Goal: Information Seeking & Learning: Check status

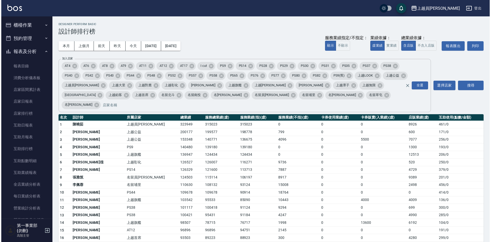
scroll to position [128, 0]
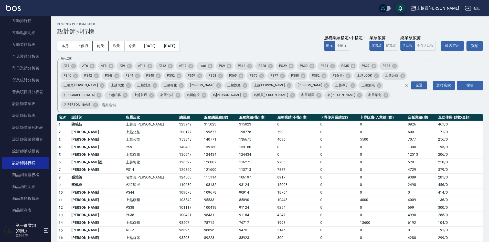
click at [245, 42] on div "本月 上個月 前天 昨天 今天 2025/08/01 2025/08/12 服務業績指定/不指定： 顯示 不顯示 業績依據： 虛業績 實業績 總業績依據： 含…" at bounding box center [269, 46] width 425 height 22
click at [272, 41] on div "本月 上個月 前天 昨天 今天 2025/08/01 2025/08/12 服務業績指定/不指定： 顯示 不顯示 業績依據： 虛業績 實業績 總業績依據： 含…" at bounding box center [269, 46] width 425 height 22
click at [237, 35] on div "本月 上個月 前天 昨天 今天 2025/08/01 2025/08/12 服務業績指定/不指定： 顯示 不顯示 業績依據： 虛業績 實業績 總業績依據： 含…" at bounding box center [269, 46] width 425 height 22
click at [264, 38] on div "本月 上個月 前天 昨天 今天 2025/08/01 2025/08/12 服務業績指定/不指定： 顯示 不顯示 業績依據： 虛業績 實業績 總業績依據： 含…" at bounding box center [269, 46] width 425 height 22
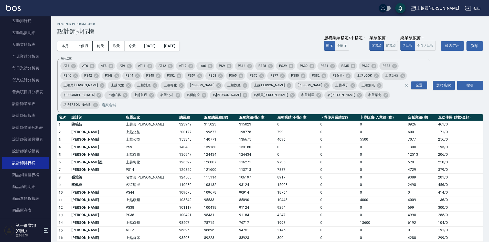
click at [276, 37] on div "本月 上個月 前天 昨天 今天 2025/08/01 2025/08/12 服務業績指定/不指定： 顯示 不顯示 業績依據： 虛業績 實業績 總業績依據： 含…" at bounding box center [269, 46] width 425 height 22
click at [268, 73] on span "PS77" at bounding box center [274, 75] width 14 height 5
click at [330, 196] on td "0" at bounding box center [339, 200] width 40 height 8
click at [320, 189] on td "0" at bounding box center [339, 193] width 40 height 8
click at [268, 31] on h3 "設計師排行榜" at bounding box center [269, 31] width 425 height 7
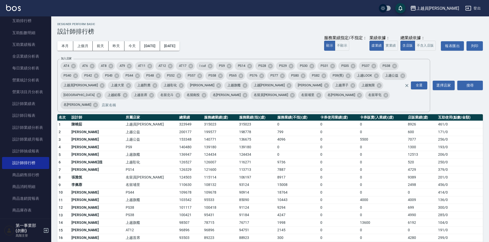
click at [267, 31] on h3 "設計師排行榜" at bounding box center [269, 31] width 425 height 7
click at [447, 5] on div "上越員林" at bounding box center [437, 8] width 43 height 6
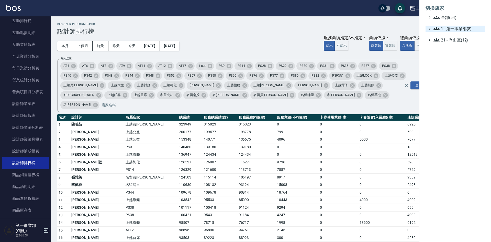
click at [470, 28] on span "1 - 第一事業部(8)" at bounding box center [458, 29] width 49 height 6
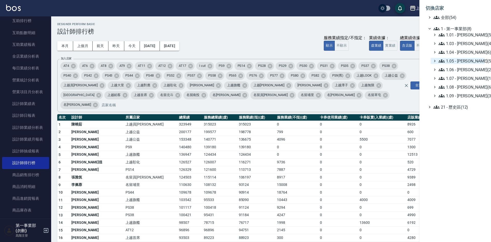
click at [469, 61] on span "1.05 - [PERSON_NAME](5)" at bounding box center [461, 61] width 44 height 6
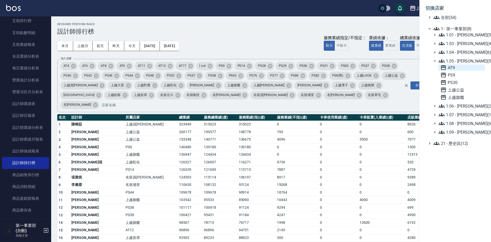
click at [460, 67] on span "AT9" at bounding box center [461, 67] width 42 height 6
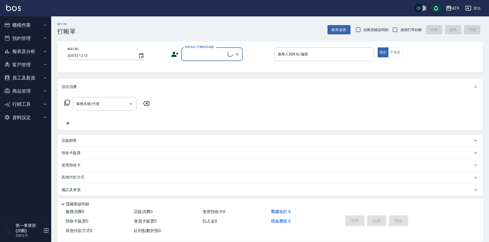
click at [25, 50] on button "報表及分析" at bounding box center [25, 51] width 47 height 13
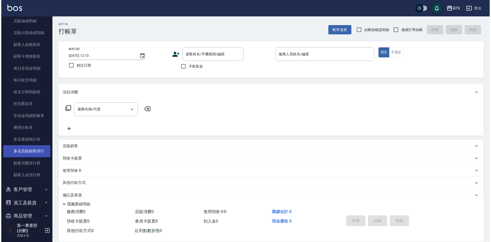
scroll to position [384, 0]
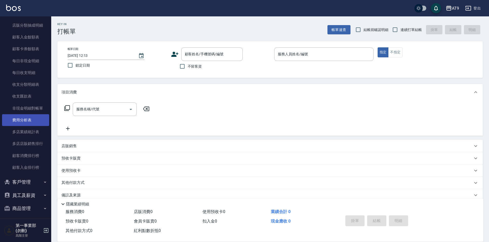
click at [31, 121] on link "費用分析表" at bounding box center [25, 120] width 47 height 12
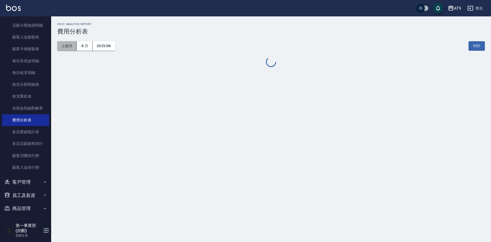
click at [65, 45] on button "上個月" at bounding box center [66, 45] width 19 height 9
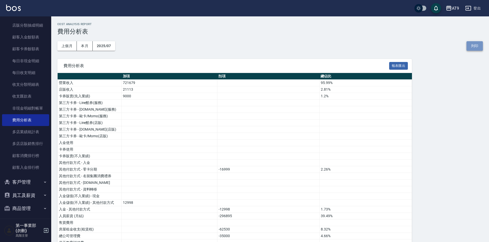
click at [472, 46] on button "列印" at bounding box center [474, 45] width 16 height 9
click at [453, 8] on div "AT9" at bounding box center [454, 8] width 7 height 6
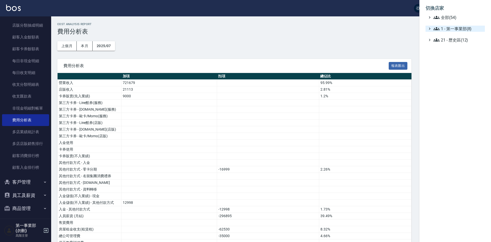
click at [457, 28] on span "1 - 第一事業部(8)" at bounding box center [458, 29] width 49 height 6
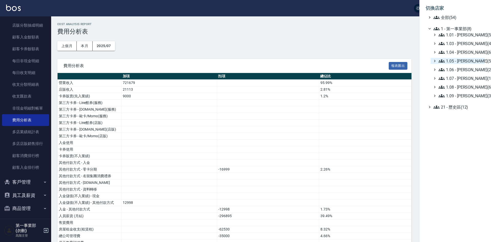
click at [467, 62] on span "1.05 - 廖厚迪(5)" at bounding box center [461, 61] width 44 height 6
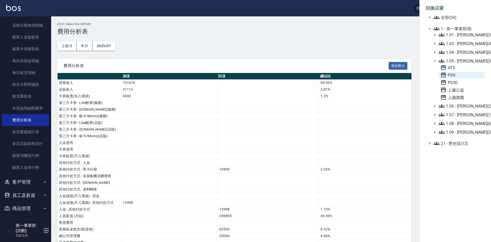
click at [463, 74] on span "PS9" at bounding box center [461, 75] width 42 height 6
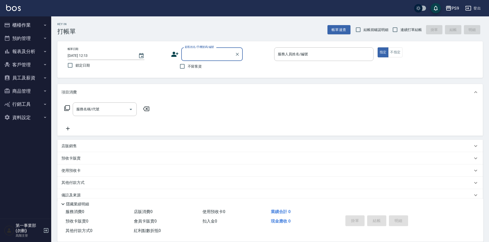
click at [28, 52] on button "報表及分析" at bounding box center [25, 51] width 47 height 13
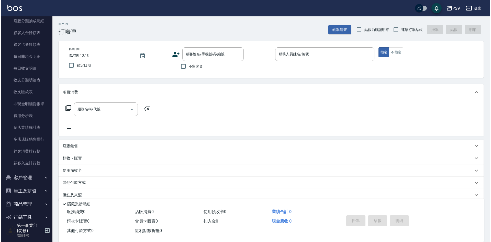
scroll to position [409, 0]
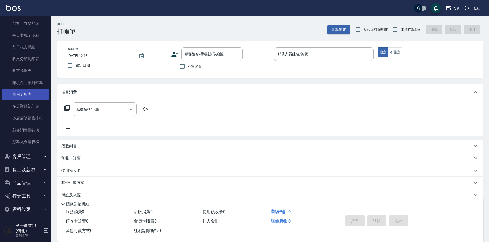
click at [26, 94] on link "費用分析表" at bounding box center [25, 94] width 47 height 12
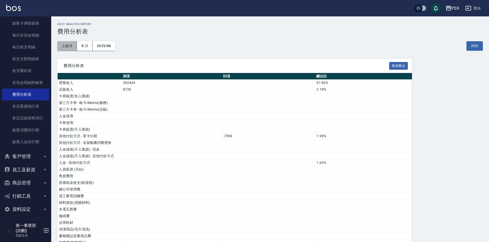
click at [67, 46] on button "上個月" at bounding box center [66, 45] width 19 height 9
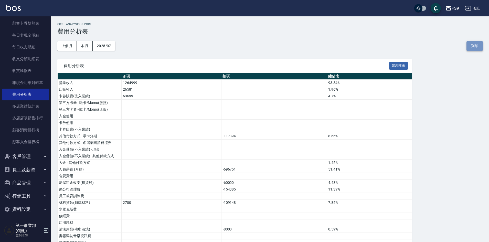
click at [475, 46] on button "列印" at bounding box center [474, 45] width 16 height 9
drag, startPoint x: 454, startPoint y: 108, endPoint x: 453, endPoint y: 82, distance: 25.6
click at [453, 8] on div "PS9" at bounding box center [454, 8] width 7 height 6
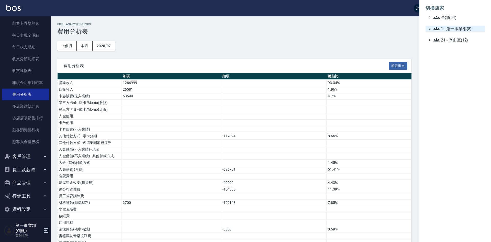
click at [456, 26] on span "1 - 第一事業部(8)" at bounding box center [458, 29] width 49 height 6
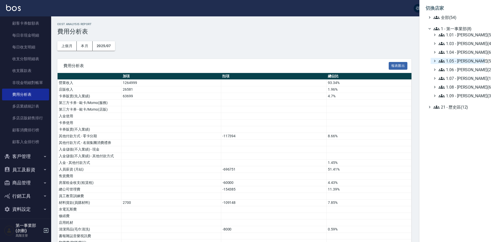
click at [467, 60] on span "1.05 - 廖厚迪(5)" at bounding box center [461, 61] width 44 height 6
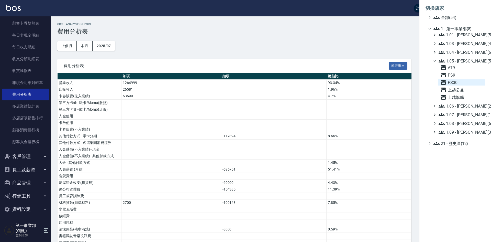
click at [461, 82] on span "PS30" at bounding box center [461, 82] width 42 height 6
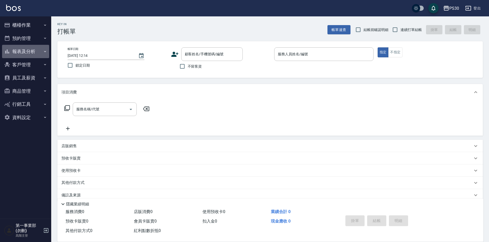
click at [24, 51] on button "報表及分析" at bounding box center [25, 51] width 47 height 13
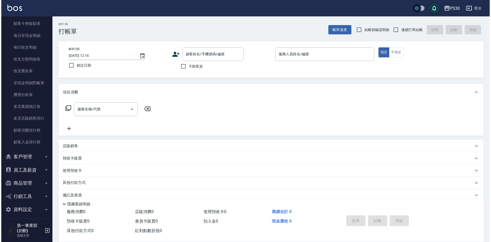
scroll to position [413, 0]
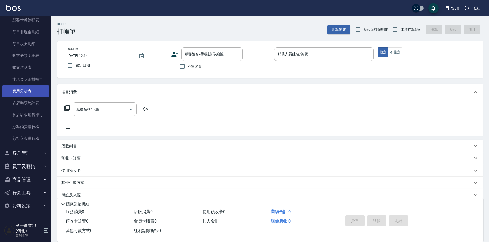
click at [30, 88] on link "費用分析表" at bounding box center [25, 91] width 47 height 12
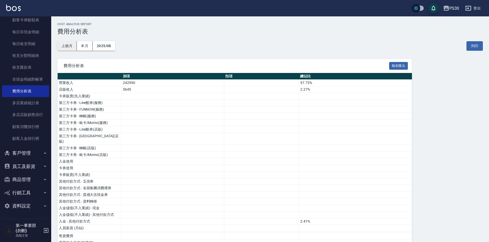
click at [70, 47] on button "上個月" at bounding box center [66, 45] width 19 height 9
drag, startPoint x: 433, startPoint y: 115, endPoint x: 437, endPoint y: 109, distance: 6.8
click at [474, 47] on button "列印" at bounding box center [474, 45] width 16 height 9
drag, startPoint x: 455, startPoint y: 99, endPoint x: 452, endPoint y: 96, distance: 4.7
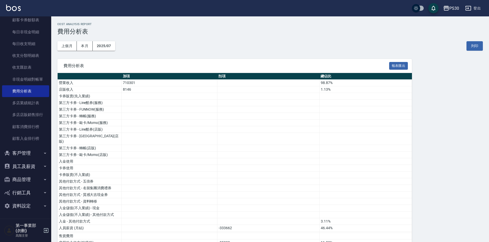
click at [452, 11] on div "PS30" at bounding box center [454, 8] width 10 height 6
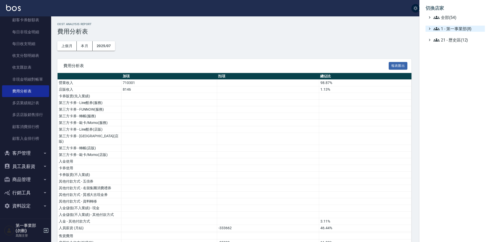
click at [456, 28] on span "1 - 第一事業部(8)" at bounding box center [458, 29] width 49 height 6
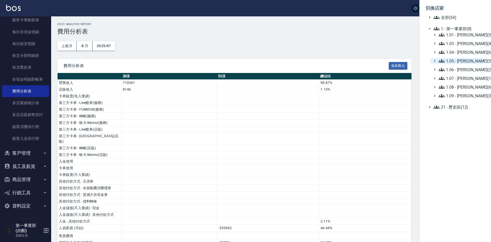
click at [467, 61] on span "1.05 - [PERSON_NAME](5)" at bounding box center [461, 61] width 44 height 6
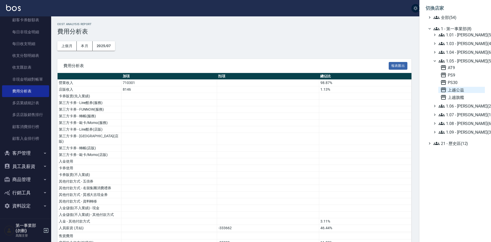
click at [463, 91] on span "上越公益" at bounding box center [461, 90] width 42 height 6
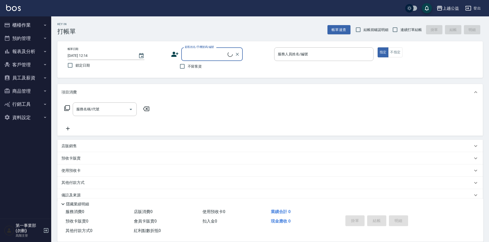
click at [26, 53] on button "報表及分析" at bounding box center [25, 51] width 47 height 13
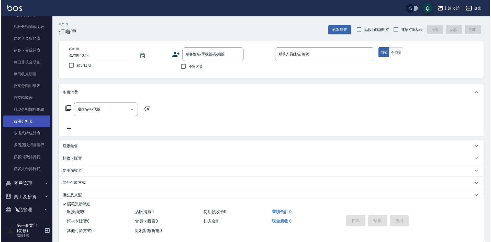
scroll to position [384, 0]
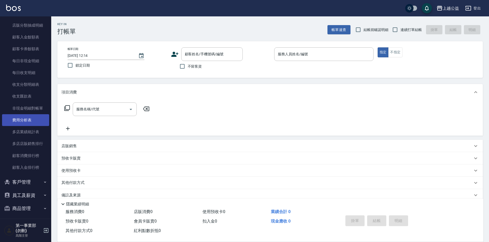
click at [25, 120] on link "費用分析表" at bounding box center [25, 120] width 47 height 12
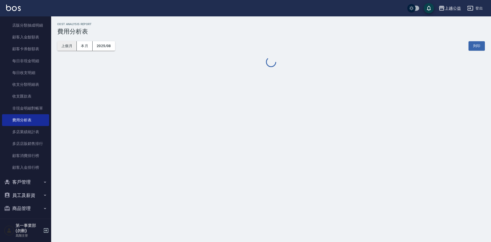
click at [65, 43] on button "上個月" at bounding box center [66, 45] width 19 height 9
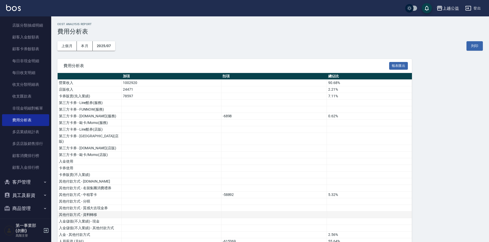
drag, startPoint x: 477, startPoint y: 47, endPoint x: 375, endPoint y: 209, distance: 191.6
click at [477, 47] on button "列印" at bounding box center [474, 45] width 16 height 9
click at [444, 9] on div "上越公益" at bounding box center [450, 8] width 16 height 6
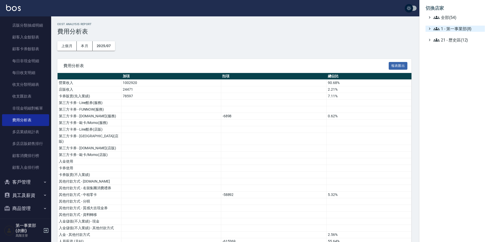
click at [459, 27] on span "1 - 第一事業部(8)" at bounding box center [458, 29] width 49 height 6
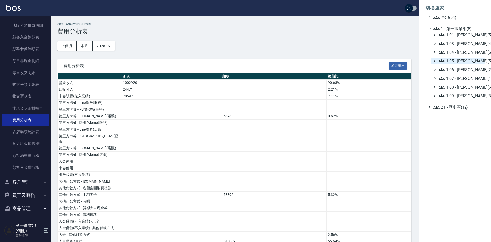
click at [470, 61] on span "1.05 - [PERSON_NAME](5)" at bounding box center [461, 61] width 44 height 6
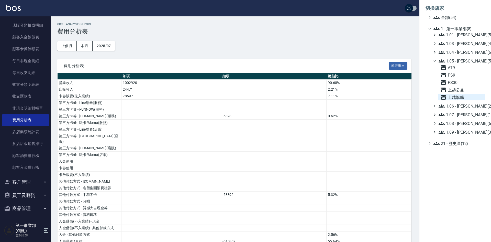
click at [460, 94] on span "上越旗艦" at bounding box center [461, 97] width 42 height 6
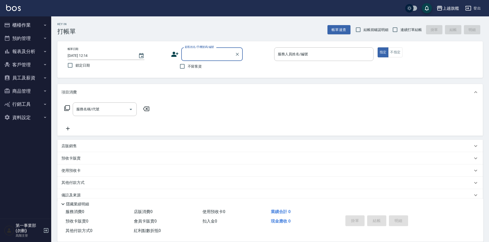
click at [20, 52] on button "報表及分析" at bounding box center [25, 51] width 47 height 13
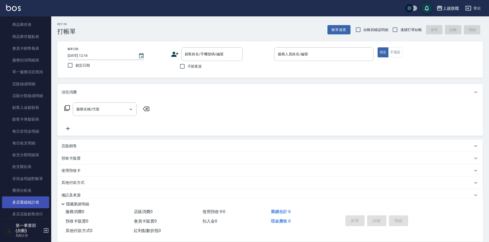
scroll to position [333, 0]
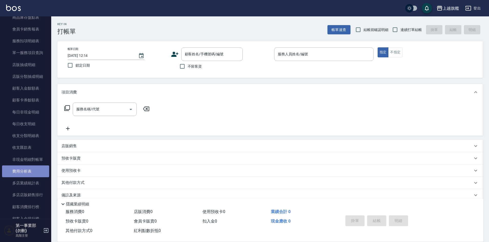
click at [36, 175] on link "費用分析表" at bounding box center [25, 171] width 47 height 12
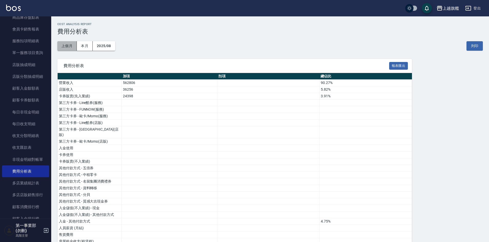
click at [72, 48] on button "上個月" at bounding box center [66, 45] width 19 height 9
click at [479, 49] on button "列印" at bounding box center [474, 45] width 16 height 9
drag, startPoint x: 451, startPoint y: 64, endPoint x: 425, endPoint y: 142, distance: 81.9
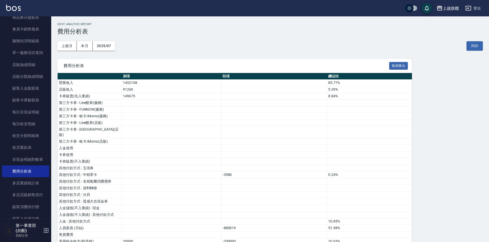
click at [253, 47] on div "上個月 本月 2025/07 列印" at bounding box center [269, 46] width 425 height 22
click at [449, 9] on div "上越旗艦" at bounding box center [450, 8] width 16 height 6
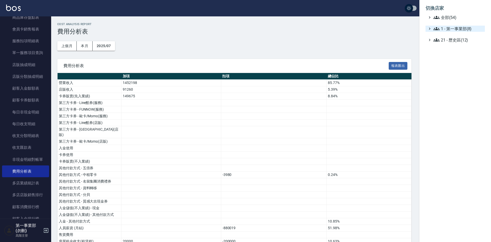
click at [463, 28] on span "1 - 第一事業部(8)" at bounding box center [458, 29] width 49 height 6
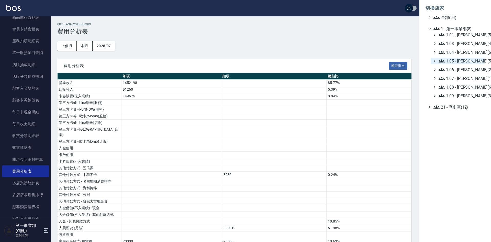
click at [470, 62] on span "1.05 - [PERSON_NAME](5)" at bounding box center [461, 61] width 44 height 6
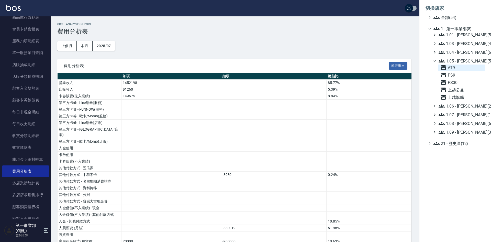
click at [466, 69] on span "AT9" at bounding box center [461, 67] width 42 height 6
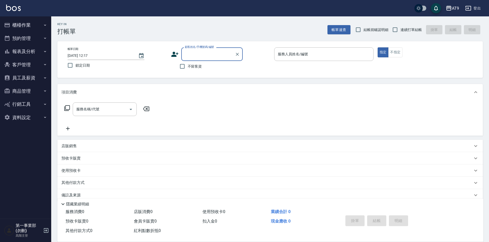
click at [22, 52] on button "報表及分析" at bounding box center [25, 51] width 47 height 13
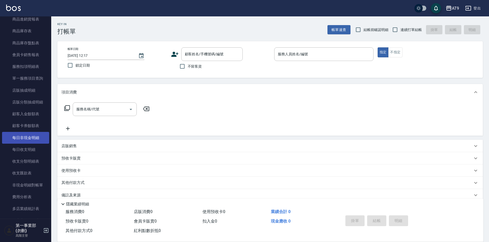
scroll to position [384, 0]
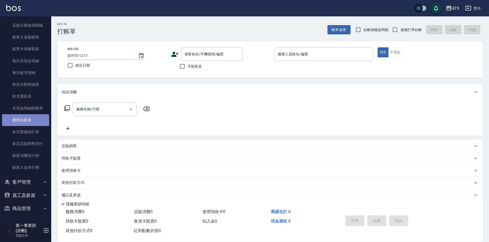
click at [34, 120] on link "費用分析表" at bounding box center [25, 120] width 47 height 12
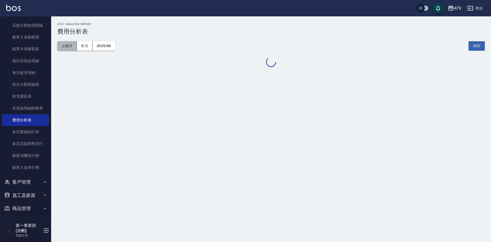
click at [67, 49] on button "上個月" at bounding box center [66, 45] width 19 height 9
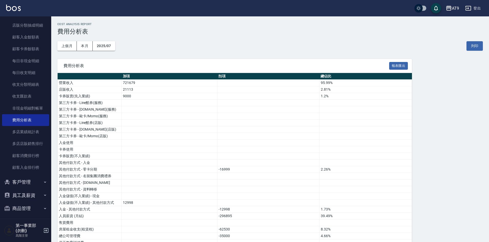
click at [207, 37] on div "上個月 本月 2025/07 列印" at bounding box center [269, 46] width 425 height 22
